Goal: Information Seeking & Learning: Learn about a topic

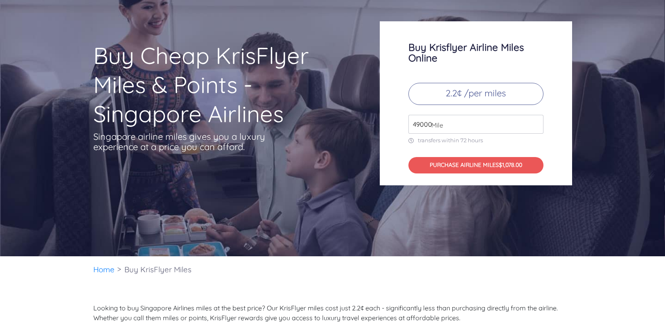
scroll to position [41, 0]
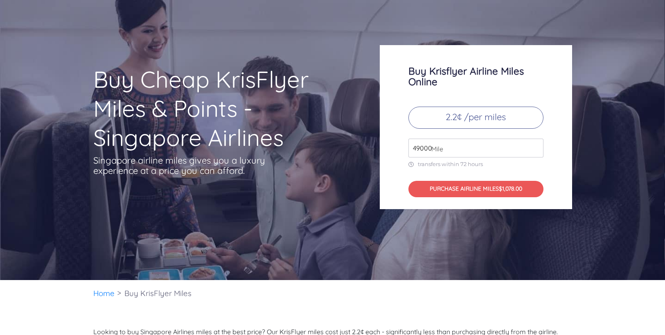
click at [446, 147] on input "49000" at bounding box center [476, 147] width 135 height 19
click at [536, 145] on input "50000" at bounding box center [476, 147] width 135 height 19
click at [536, 145] on input "51000" at bounding box center [476, 147] width 135 height 19
click at [536, 145] on input "52000" at bounding box center [476, 147] width 135 height 19
click at [536, 145] on input "53000" at bounding box center [476, 147] width 135 height 19
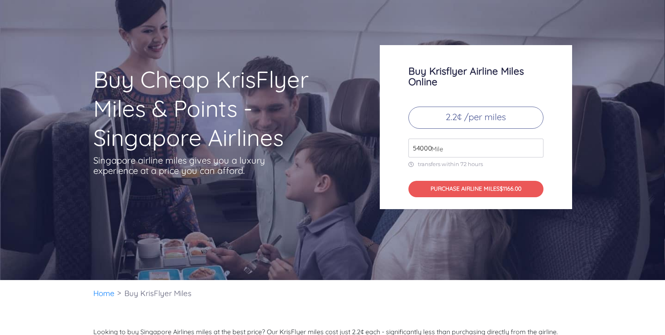
click at [536, 145] on input "54000" at bounding box center [476, 147] width 135 height 19
click at [536, 145] on input "55000" at bounding box center [476, 147] width 135 height 19
click at [536, 145] on input "56000" at bounding box center [476, 147] width 135 height 19
click at [536, 145] on input "57000" at bounding box center [476, 147] width 135 height 19
click at [536, 145] on input "58000" at bounding box center [476, 147] width 135 height 19
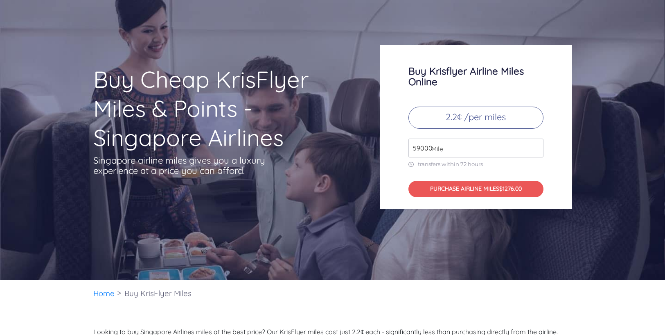
click at [536, 145] on input "59000" at bounding box center [476, 147] width 135 height 19
click at [536, 145] on input "60000" at bounding box center [476, 147] width 135 height 19
click at [536, 145] on input "61000" at bounding box center [476, 147] width 135 height 19
click at [536, 145] on input "62000" at bounding box center [476, 147] width 135 height 19
click at [536, 145] on input "63000" at bounding box center [476, 147] width 135 height 19
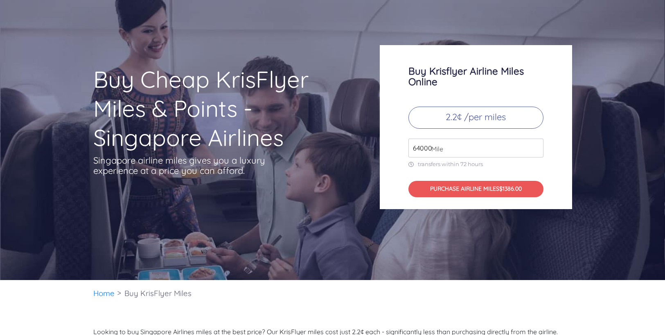
click at [536, 145] on input "64000" at bounding box center [476, 147] width 135 height 19
click at [536, 145] on input "65000" at bounding box center [476, 147] width 135 height 19
type input "66000"
click at [536, 145] on input "66000" at bounding box center [476, 147] width 135 height 19
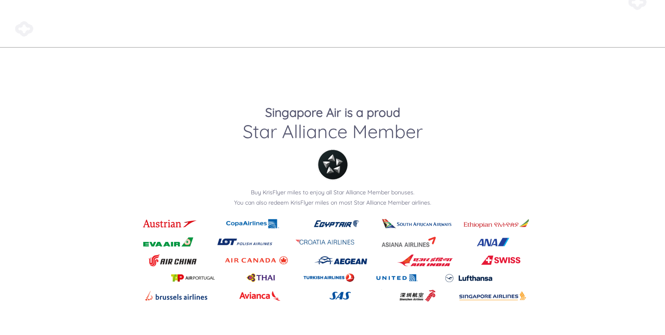
scroll to position [1024, 0]
